Goal: Navigation & Orientation: Go to known website

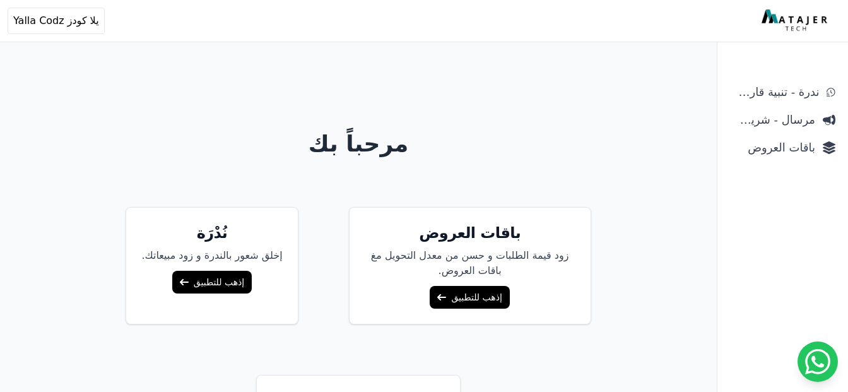
click at [788, 18] on img at bounding box center [796, 20] width 69 height 23
click at [61, 13] on span "يلا كودز Yalla Codz" at bounding box center [56, 20] width 86 height 15
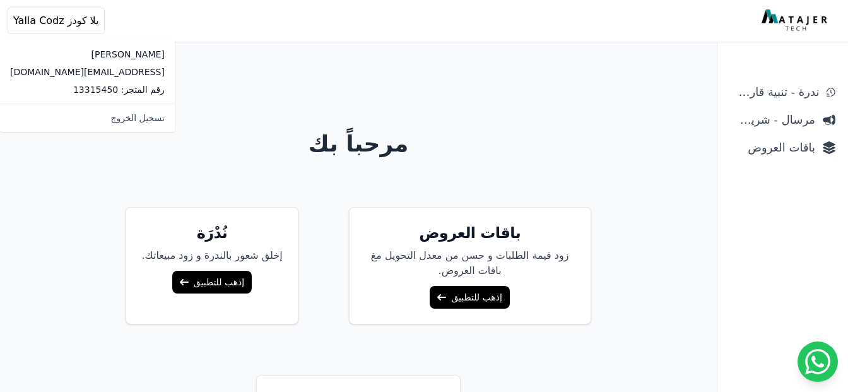
click at [519, 52] on div "مرحباً بك باقات العروض زود قيمة الطلبات و حسن من معدل التحويل مغ باقات العروض. …" at bounding box center [358, 246] width 717 height 392
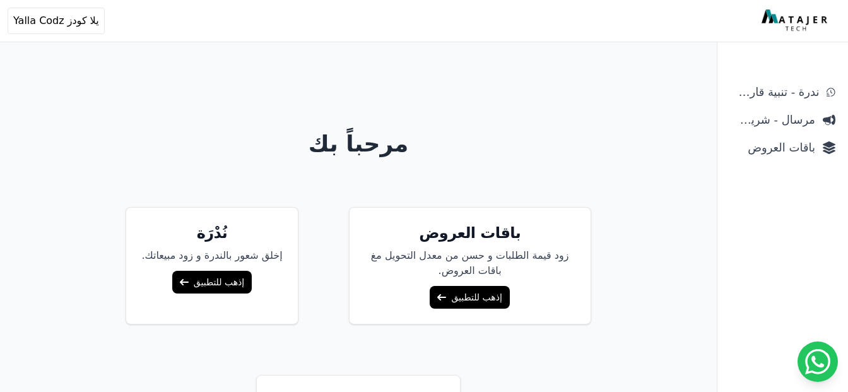
click at [252, 287] on link "إذهب للتطبيق" at bounding box center [211, 282] width 79 height 23
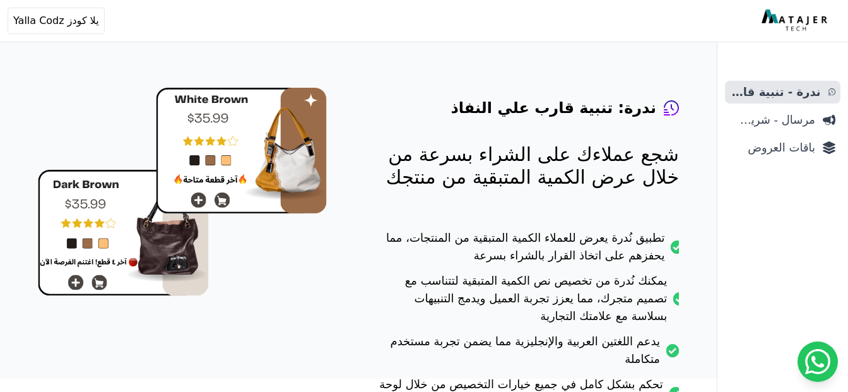
scroll to position [181, 0]
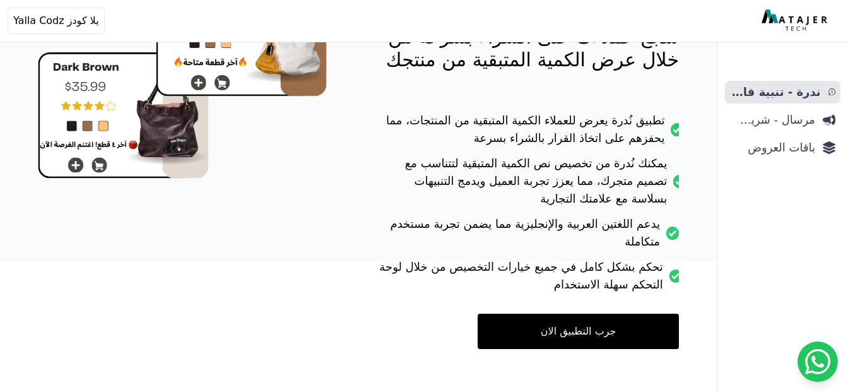
click at [594, 314] on link "جرب التطبيق الان" at bounding box center [578, 331] width 201 height 35
